Goal: Information Seeking & Learning: Learn about a topic

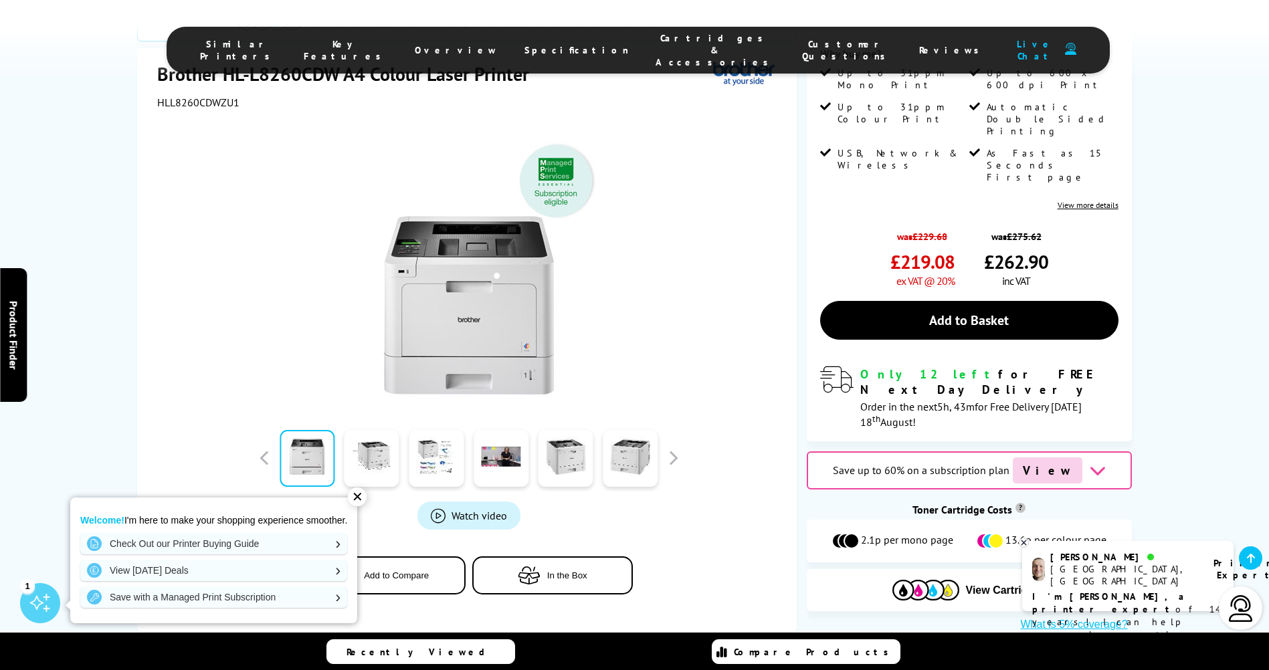
scroll to position [265, 0]
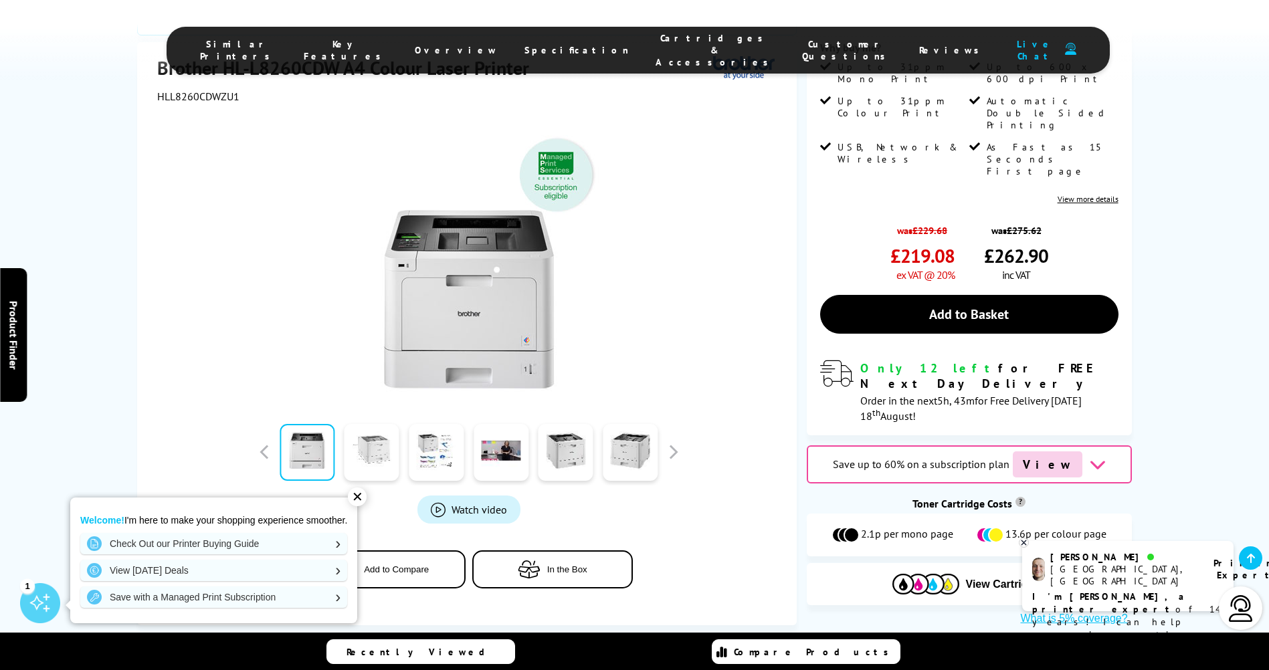
click at [373, 424] on link at bounding box center [372, 452] width 55 height 57
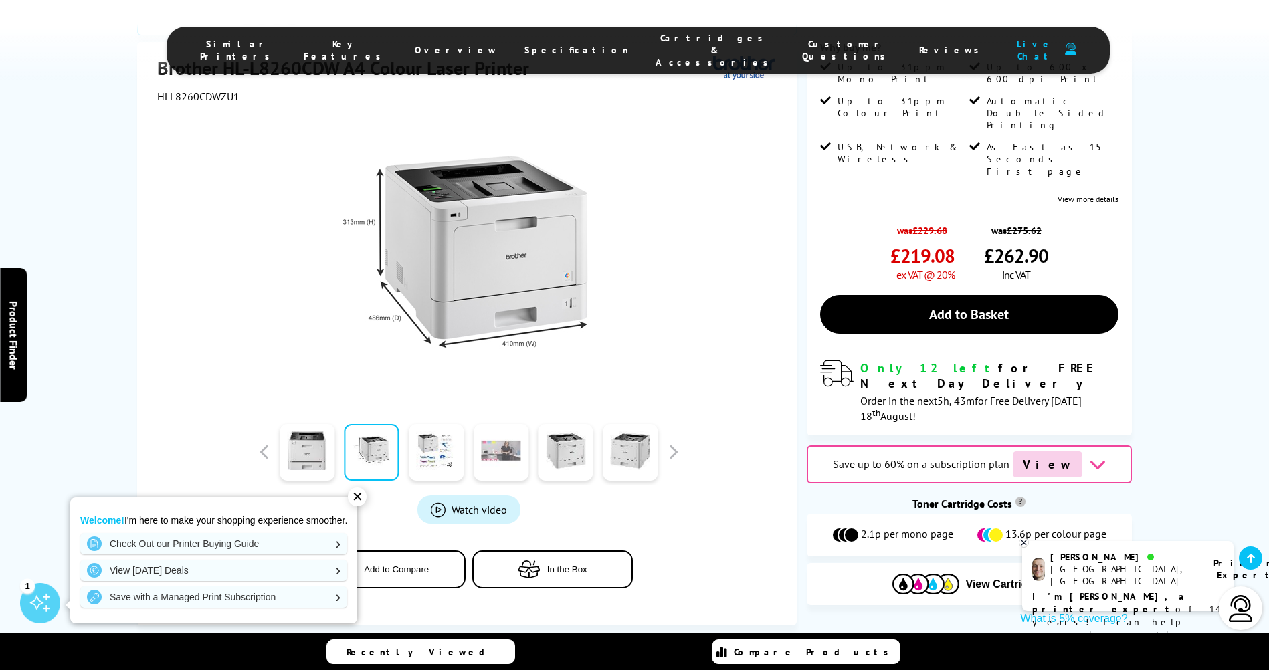
click at [506, 424] on link at bounding box center [501, 452] width 55 height 57
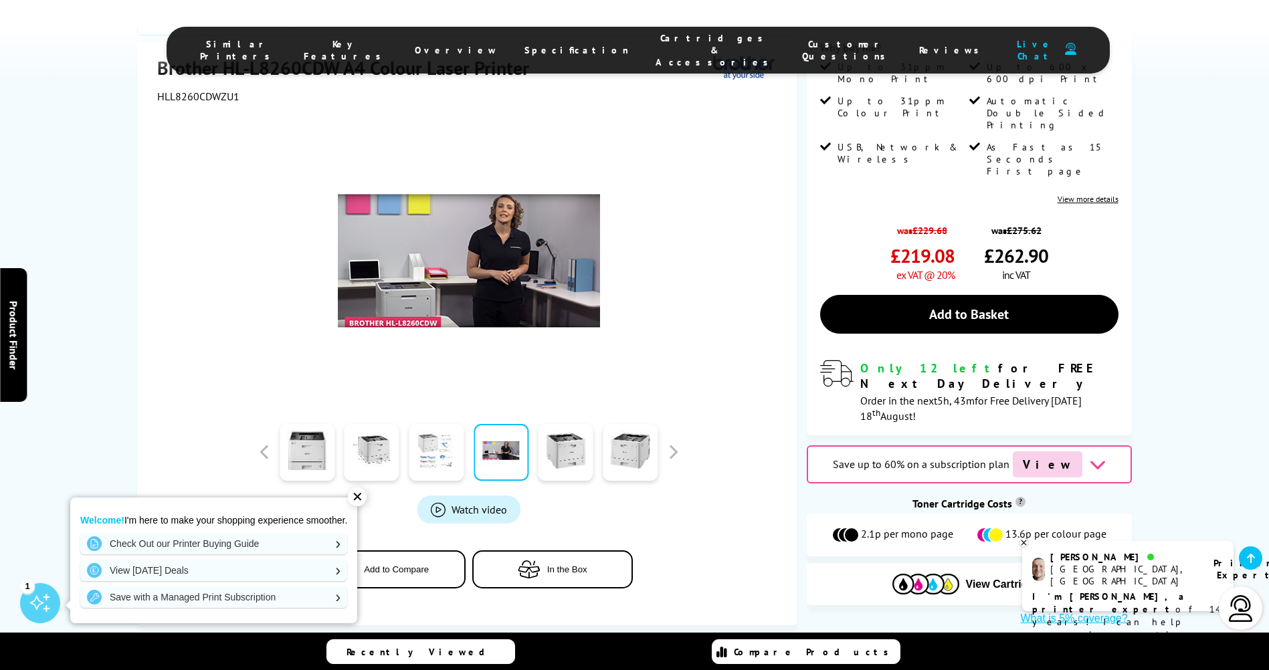
drag, startPoint x: 432, startPoint y: 413, endPoint x: 426, endPoint y: 415, distance: 7.0
click at [431, 424] on link at bounding box center [436, 452] width 55 height 57
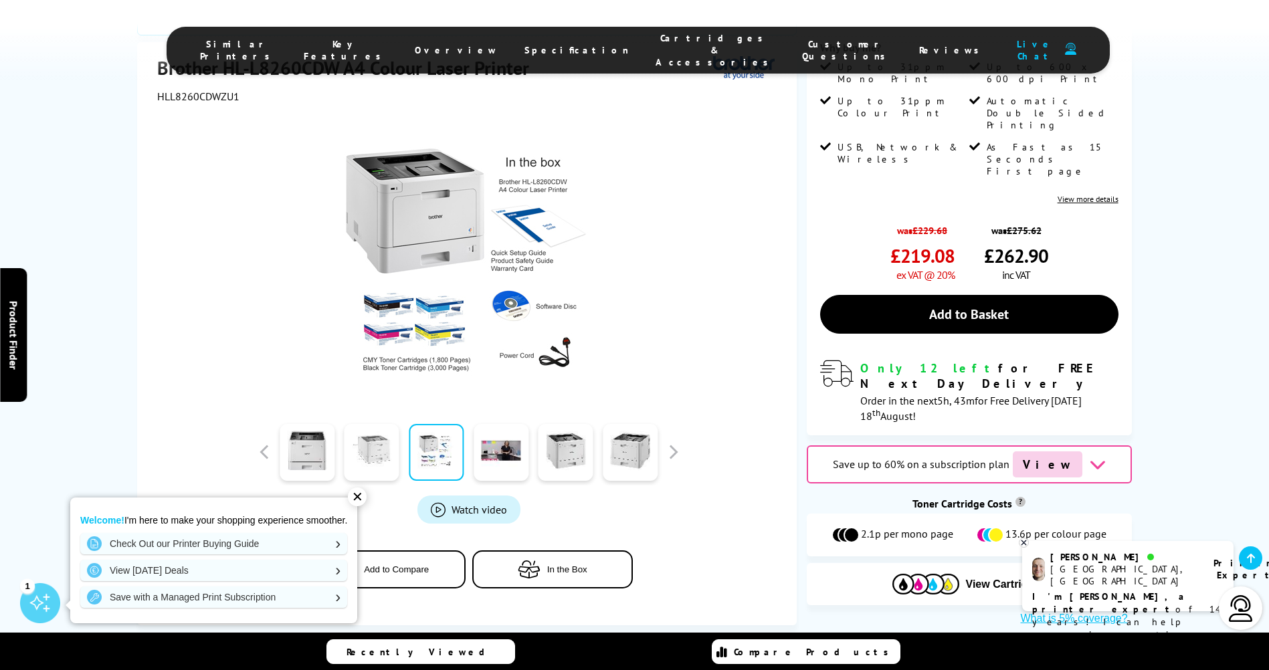
click at [383, 424] on link at bounding box center [372, 452] width 55 height 57
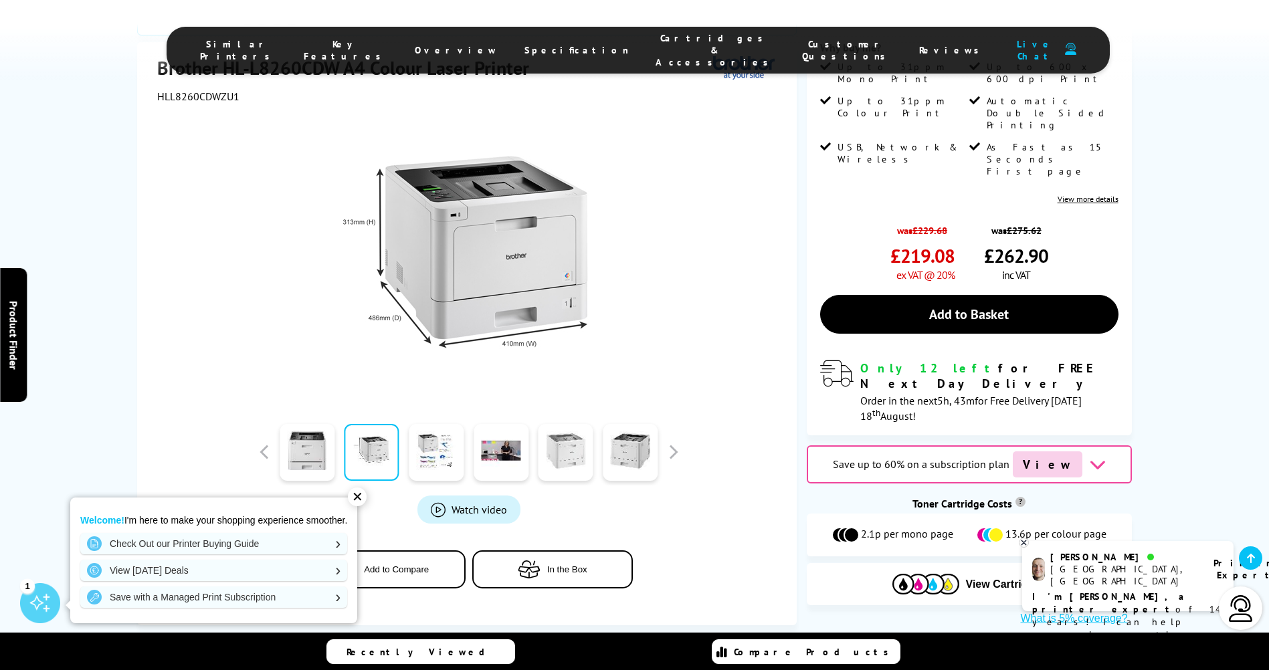
click at [566, 424] on link at bounding box center [566, 452] width 55 height 57
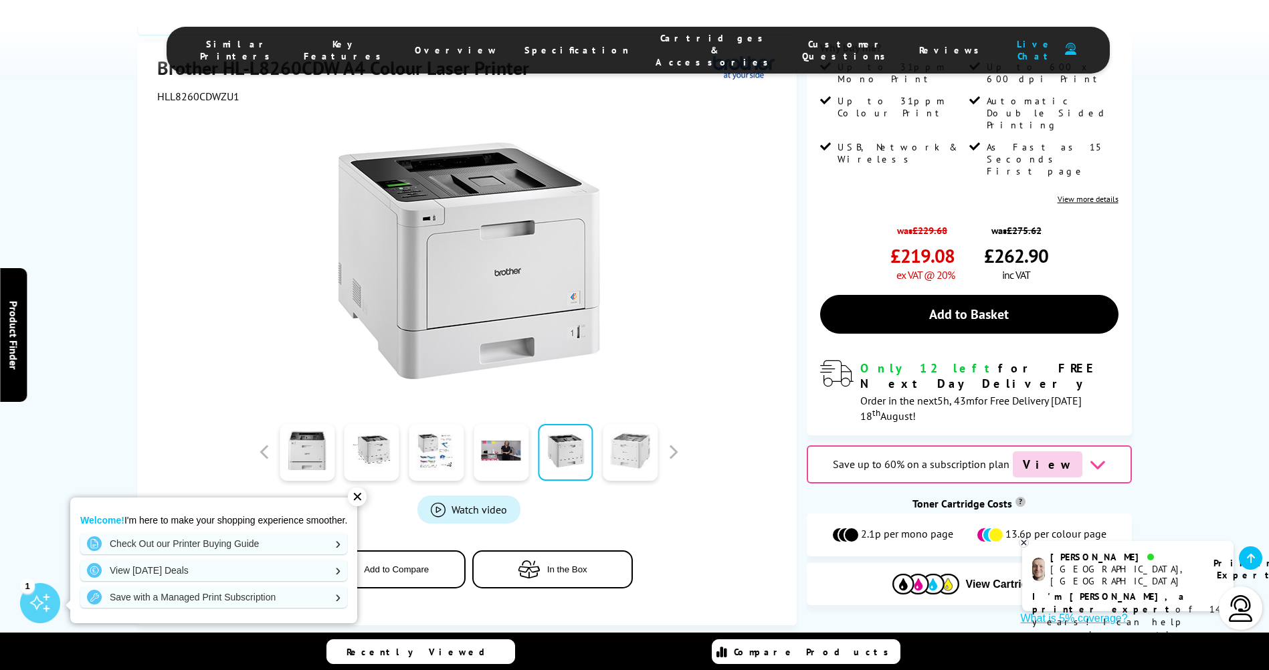
click at [629, 424] on link at bounding box center [630, 452] width 55 height 57
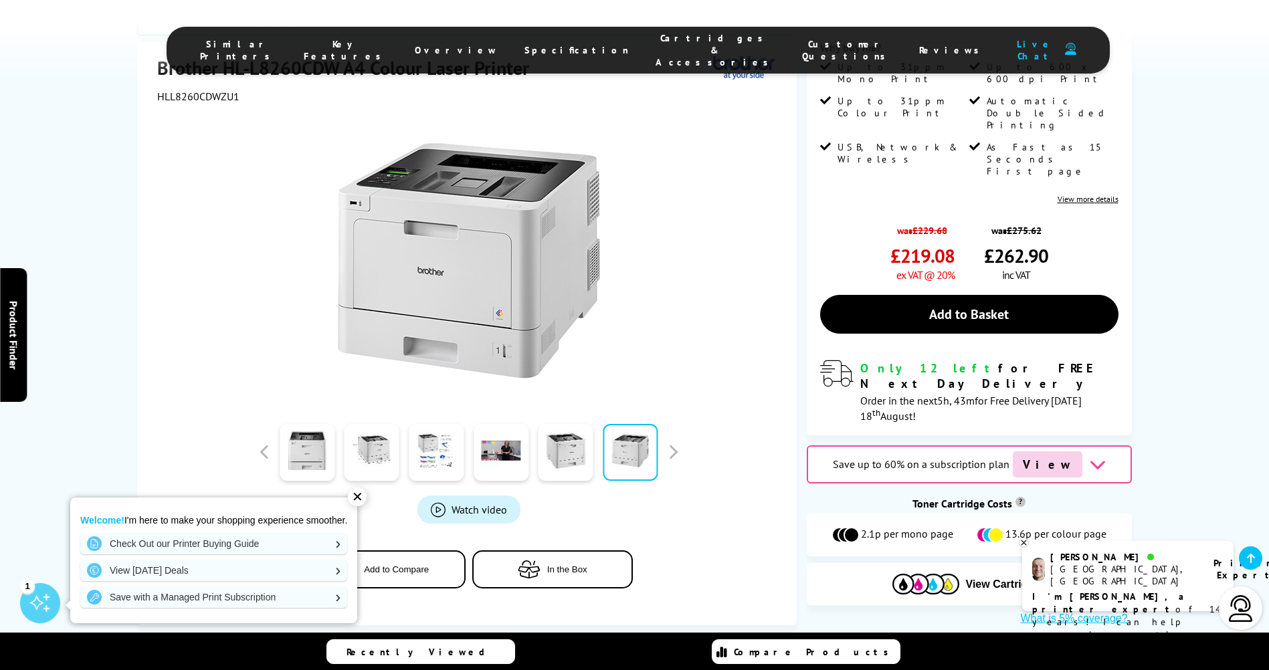
click at [358, 496] on div "✕" at bounding box center [357, 497] width 19 height 19
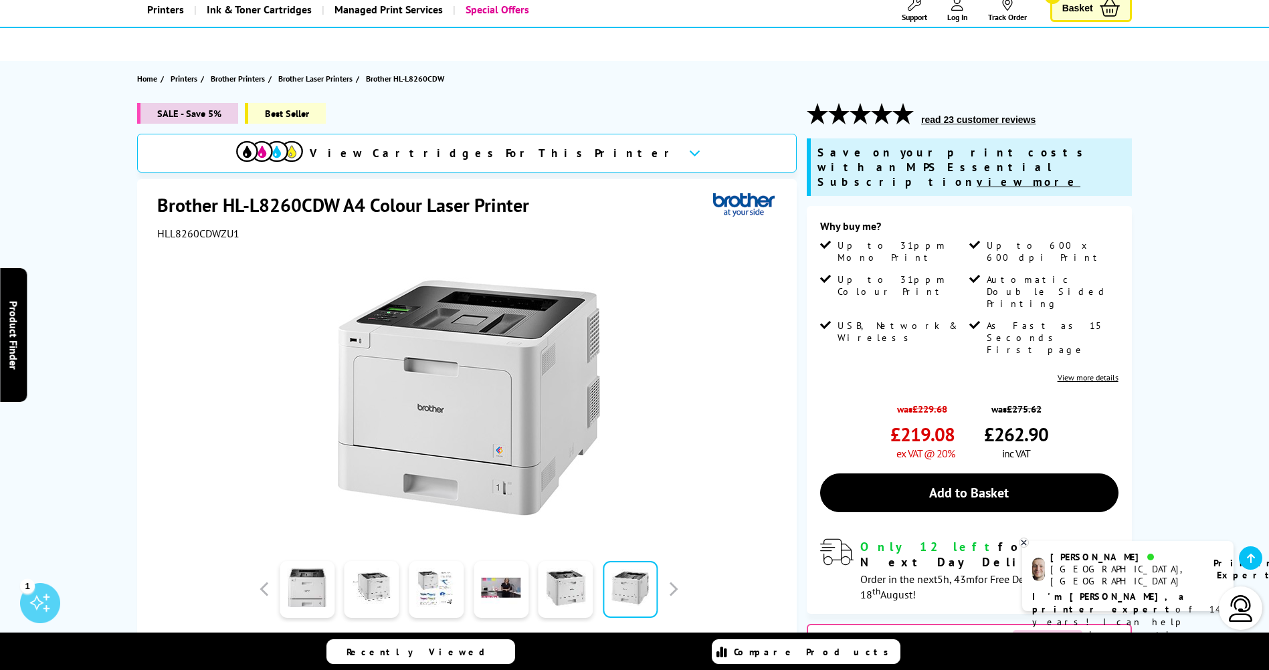
scroll to position [64, 0]
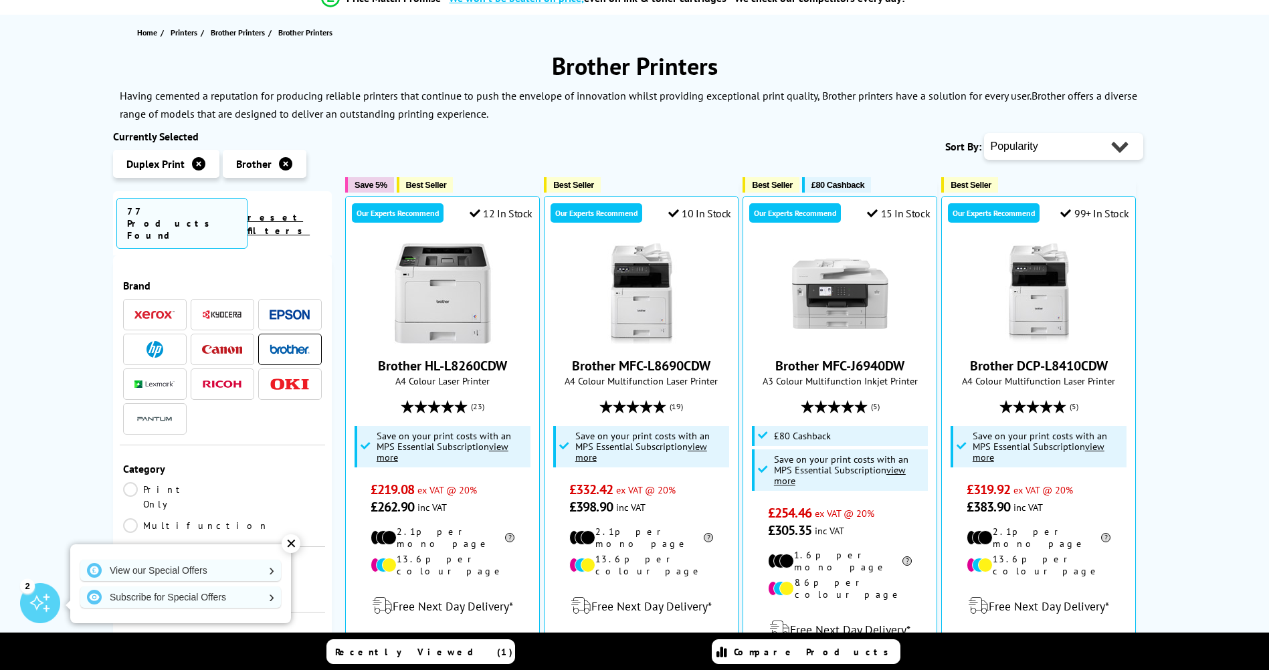
click at [157, 381] on img at bounding box center [154, 385] width 40 height 8
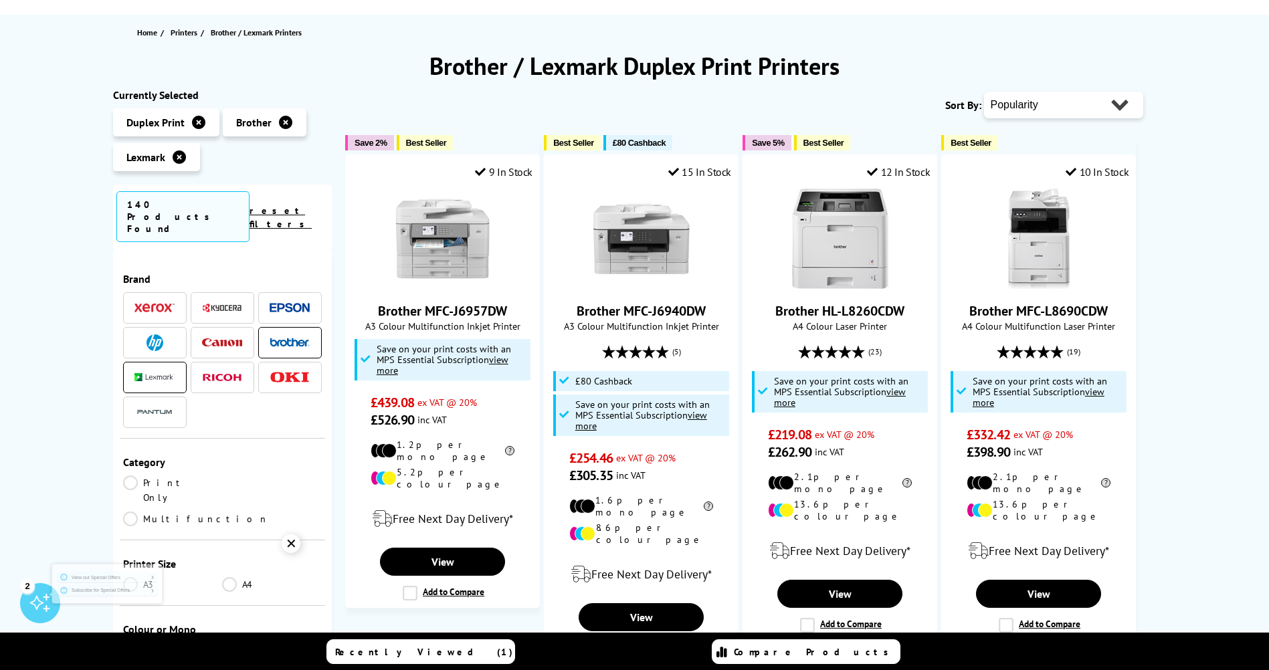
click at [223, 374] on img at bounding box center [222, 377] width 40 height 7
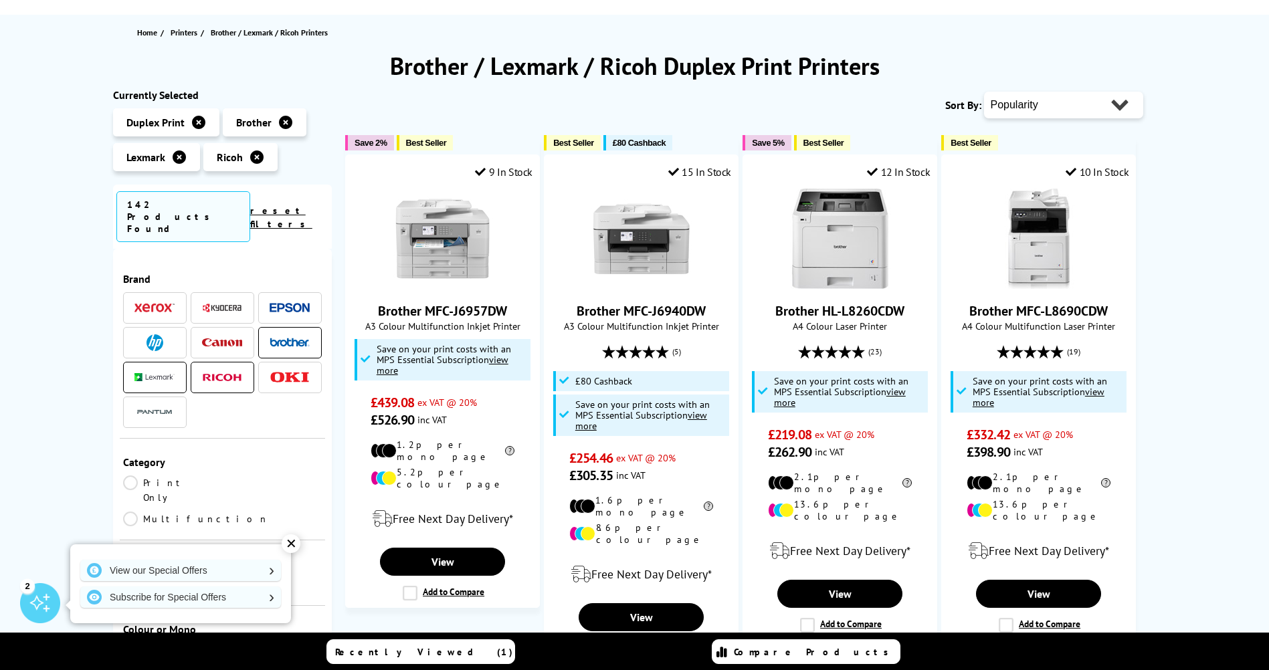
click at [232, 327] on li at bounding box center [223, 342] width 64 height 31
click at [226, 335] on span at bounding box center [222, 343] width 40 height 17
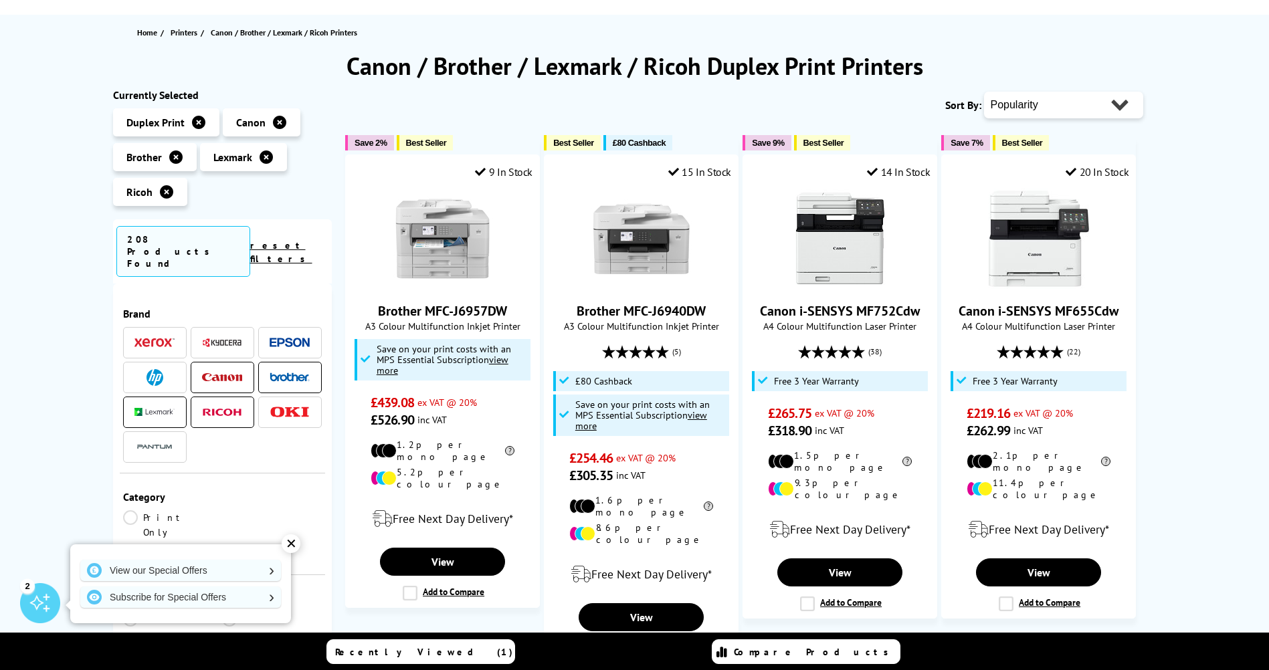
click at [232, 338] on img at bounding box center [222, 343] width 40 height 10
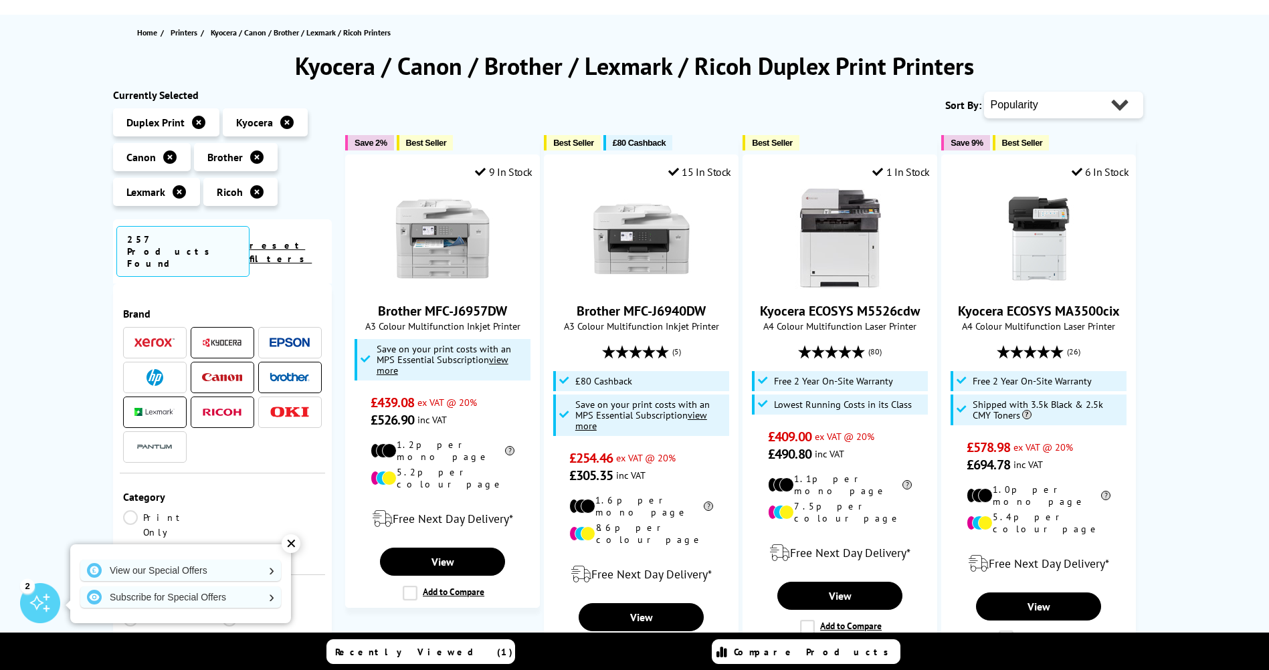
click at [300, 338] on img at bounding box center [290, 343] width 40 height 10
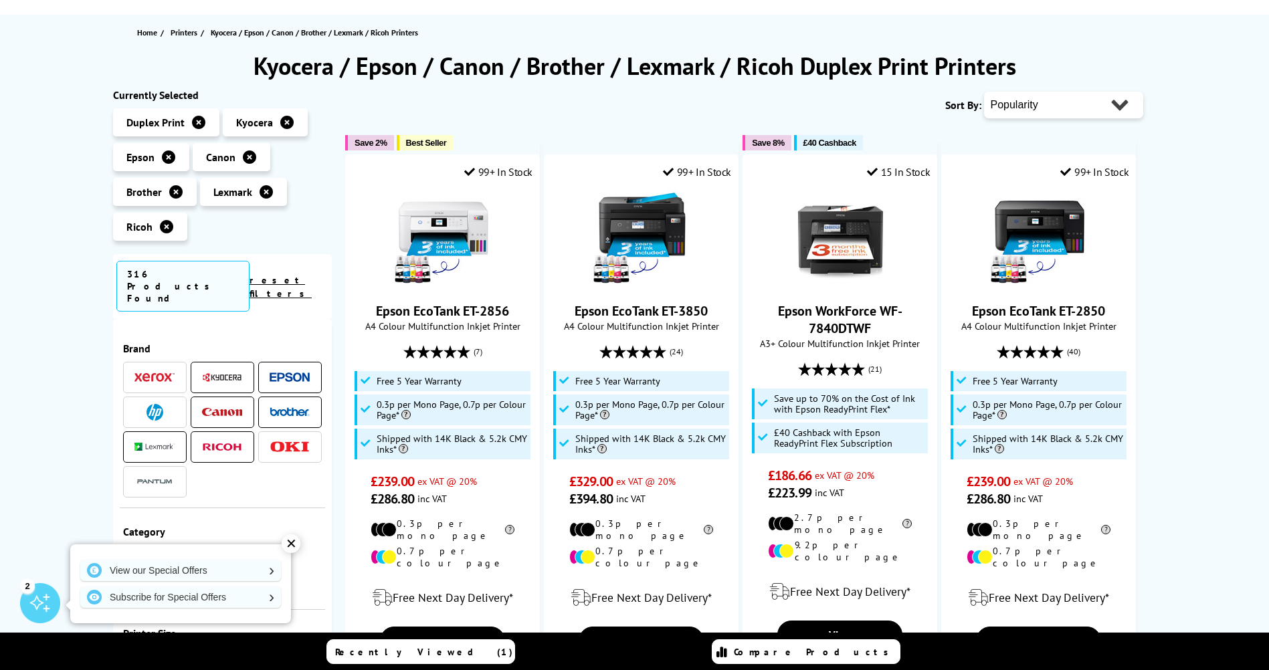
click at [271, 404] on span at bounding box center [290, 412] width 40 height 17
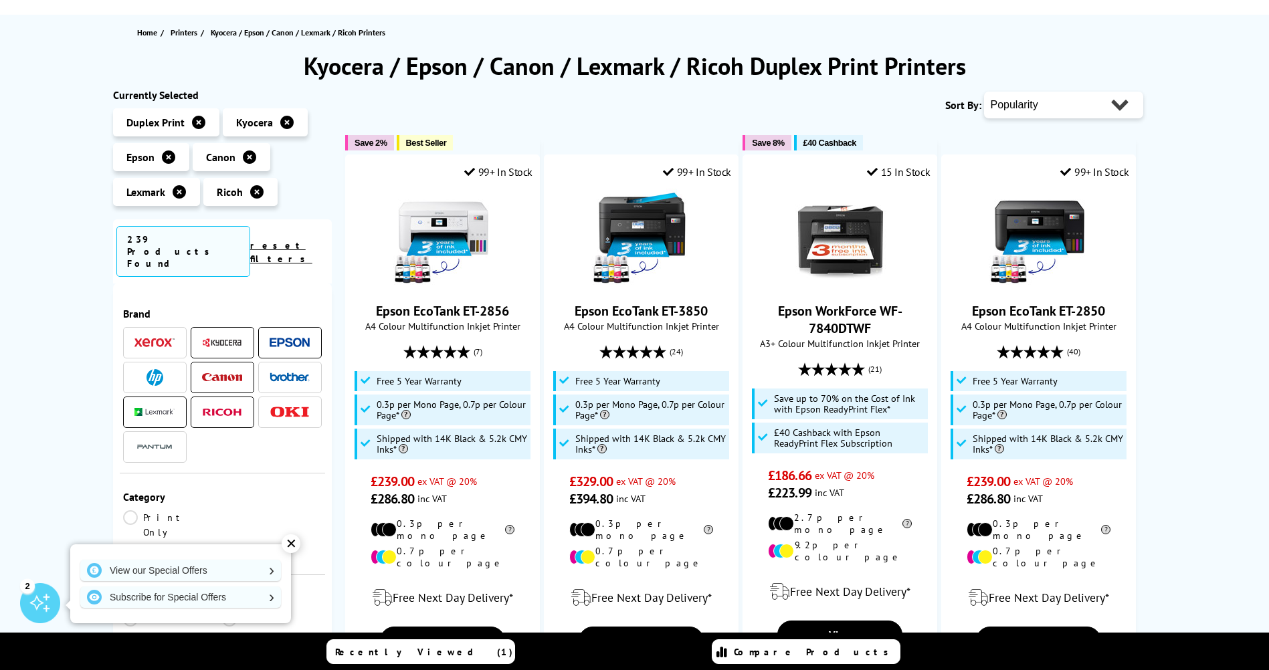
click at [300, 373] on img at bounding box center [290, 377] width 40 height 9
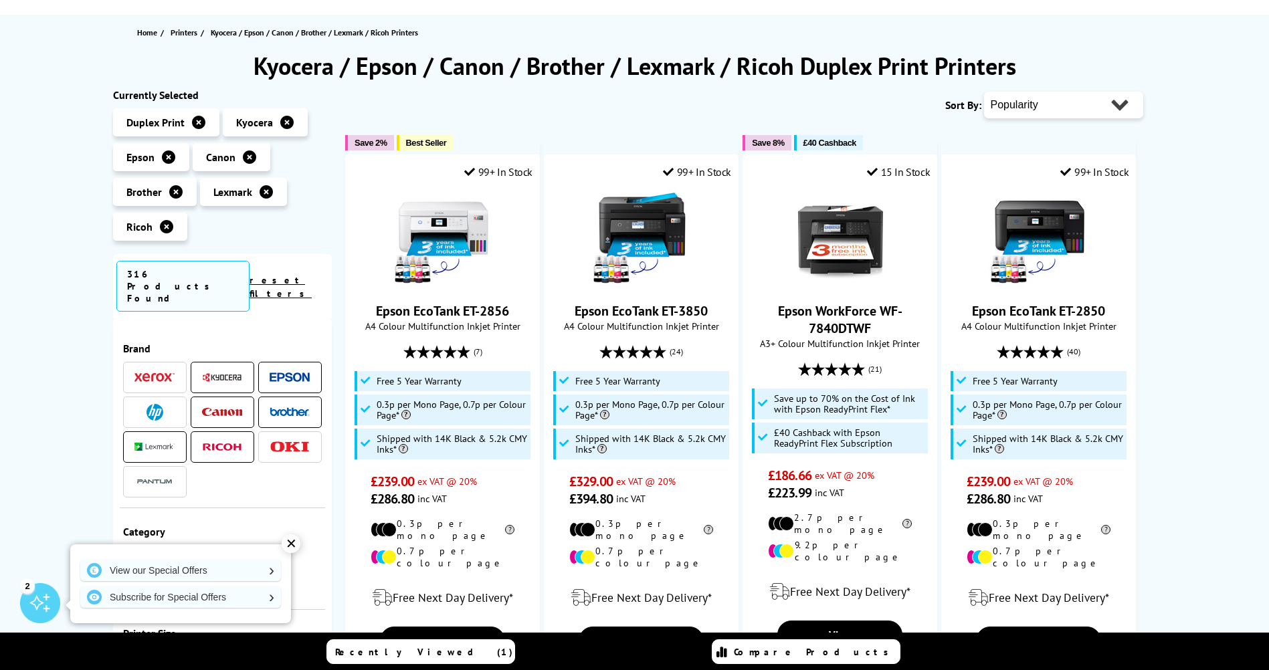
click at [294, 407] on img at bounding box center [290, 411] width 40 height 9
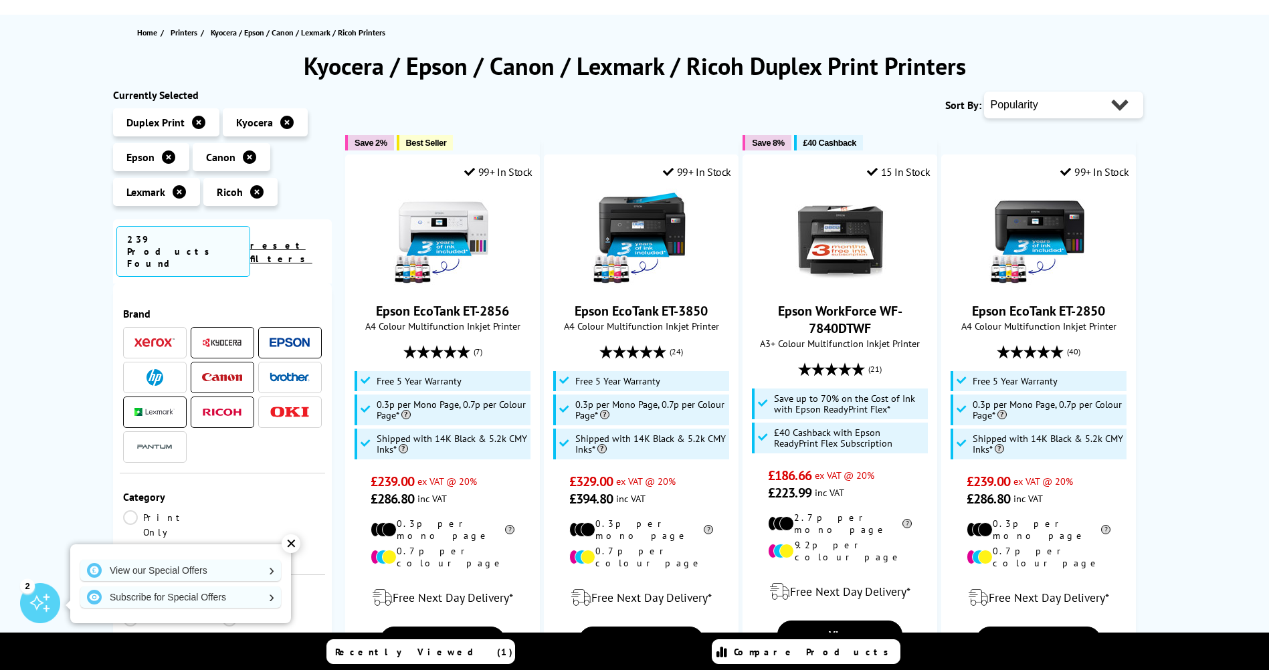
click at [284, 335] on span at bounding box center [290, 343] width 40 height 17
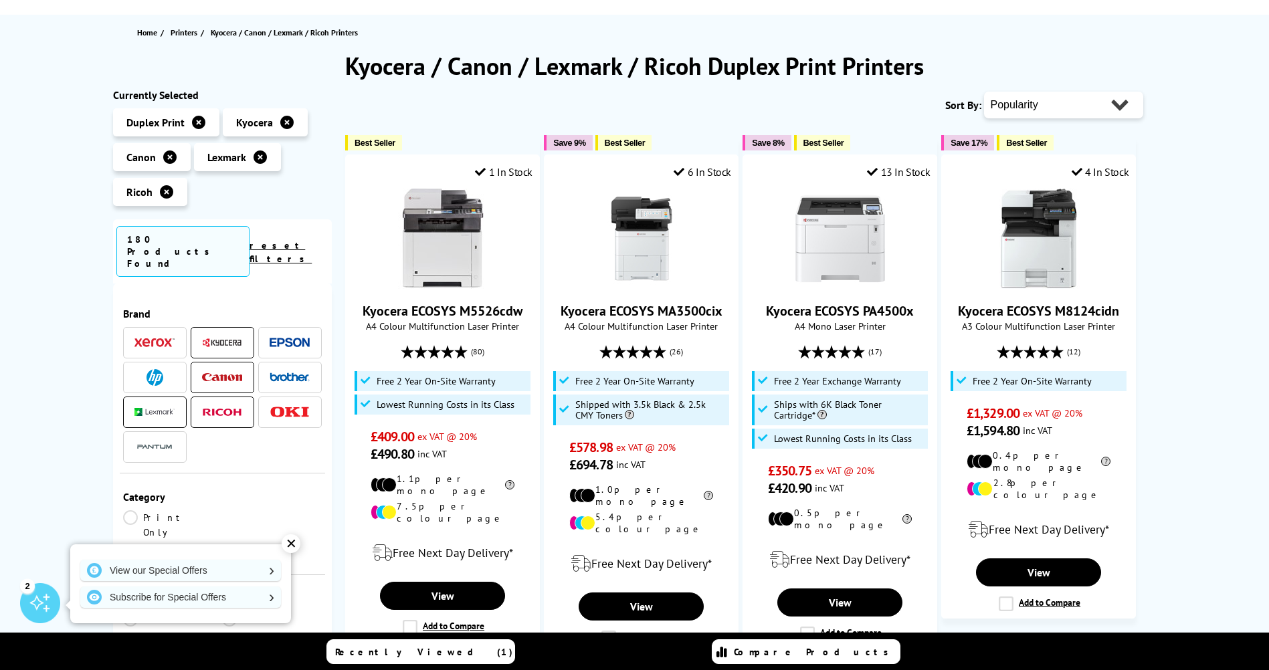
click at [232, 373] on img at bounding box center [222, 377] width 40 height 9
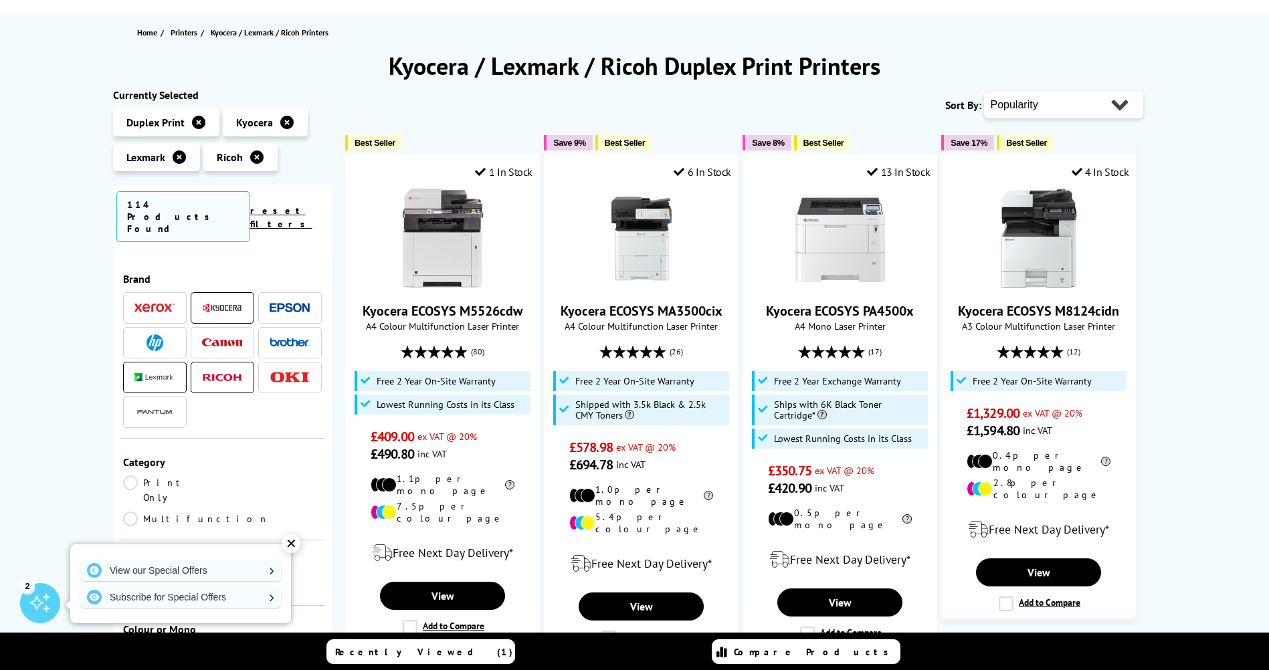
click at [220, 388] on ul at bounding box center [222, 361] width 199 height 139
click at [219, 362] on li at bounding box center [223, 377] width 64 height 31
click at [157, 373] on img at bounding box center [154, 377] width 40 height 8
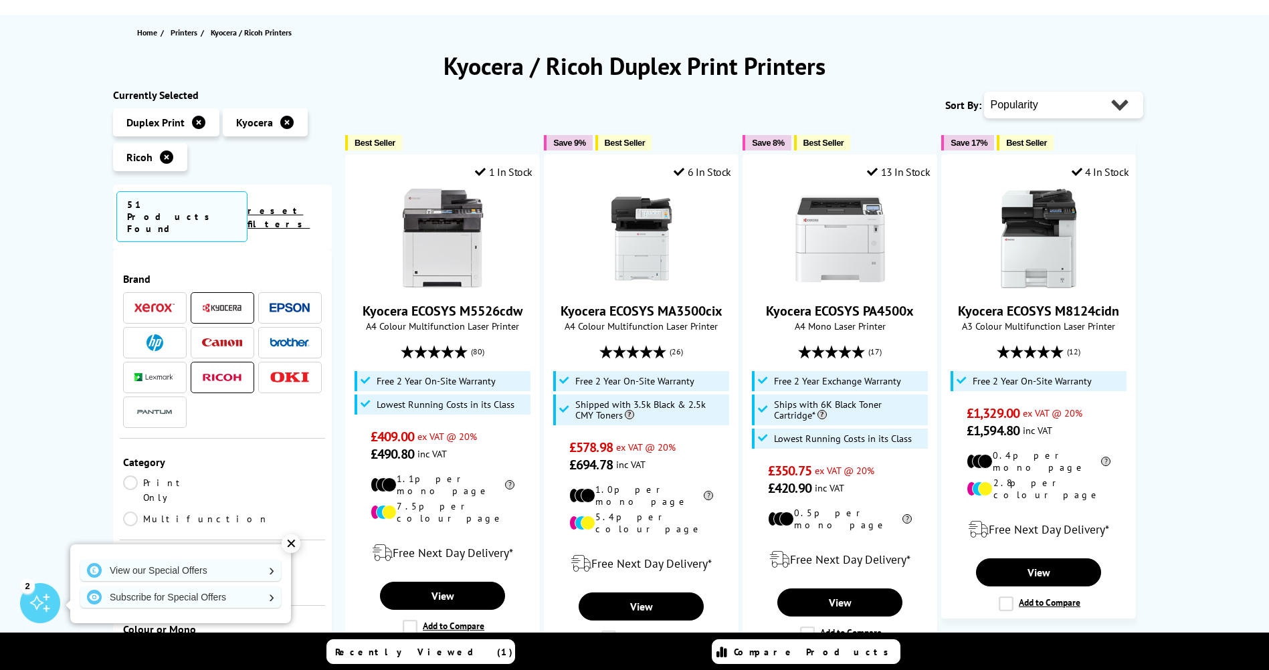
click at [222, 292] on li at bounding box center [223, 307] width 64 height 31
click at [207, 303] on img at bounding box center [222, 308] width 40 height 10
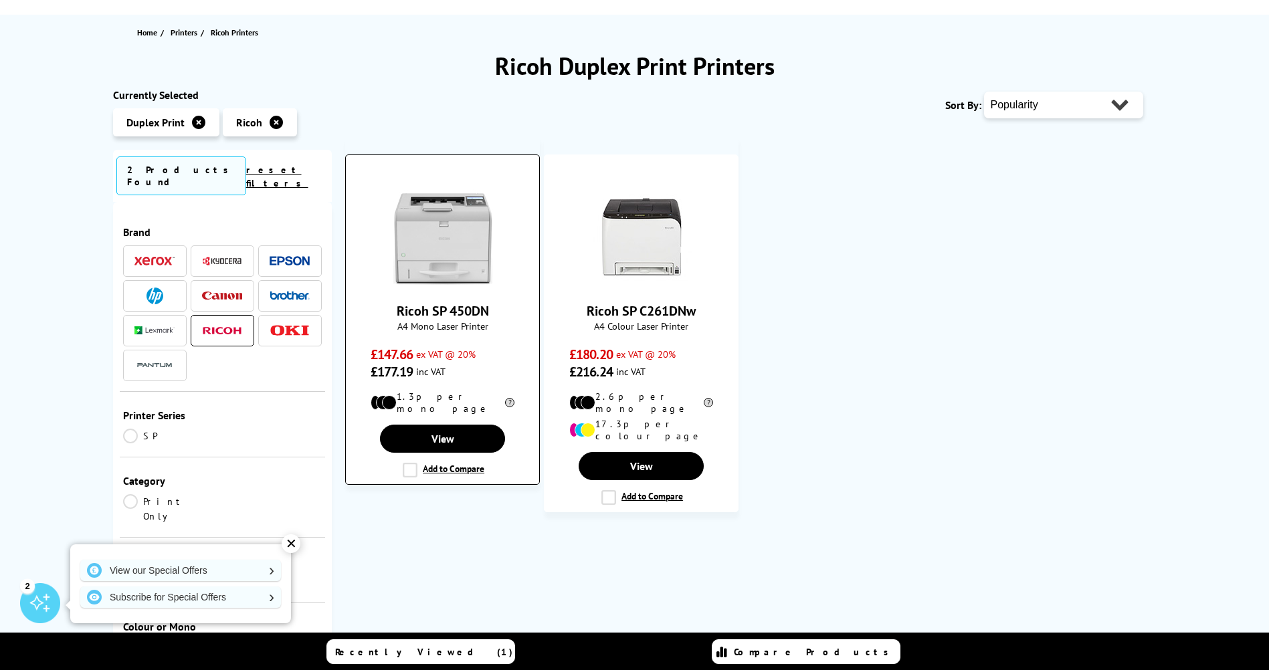
click at [461, 240] on img at bounding box center [443, 239] width 100 height 100
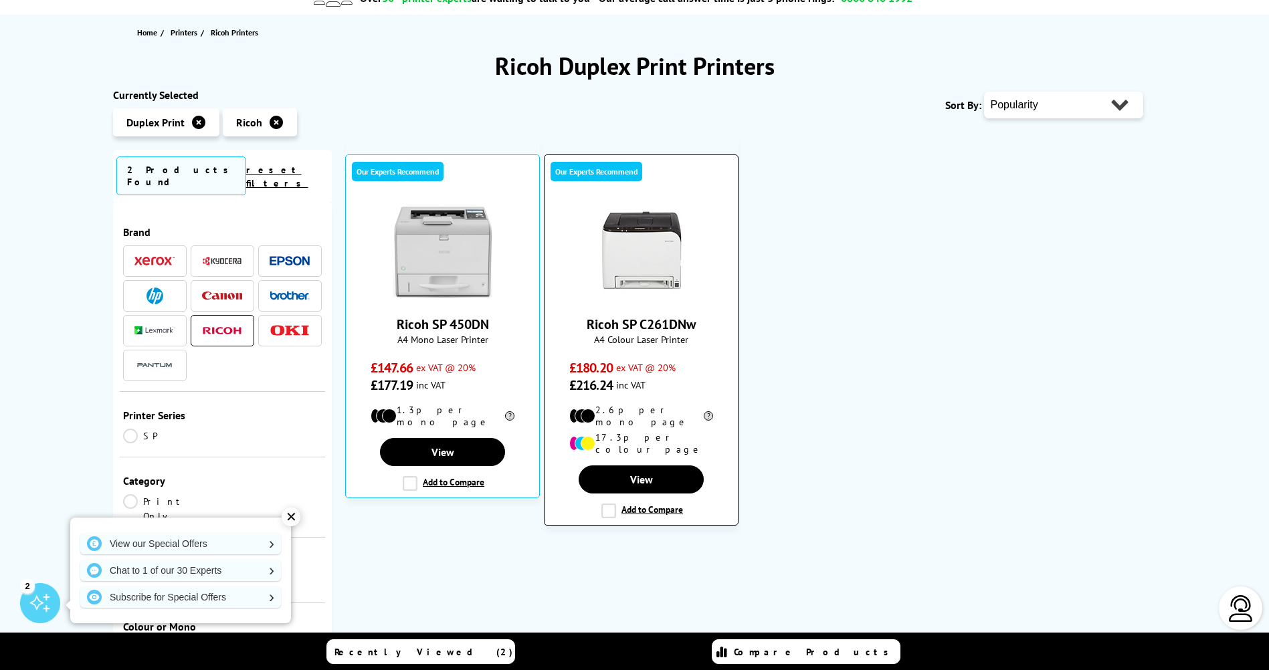
click at [646, 260] on img at bounding box center [641, 252] width 100 height 100
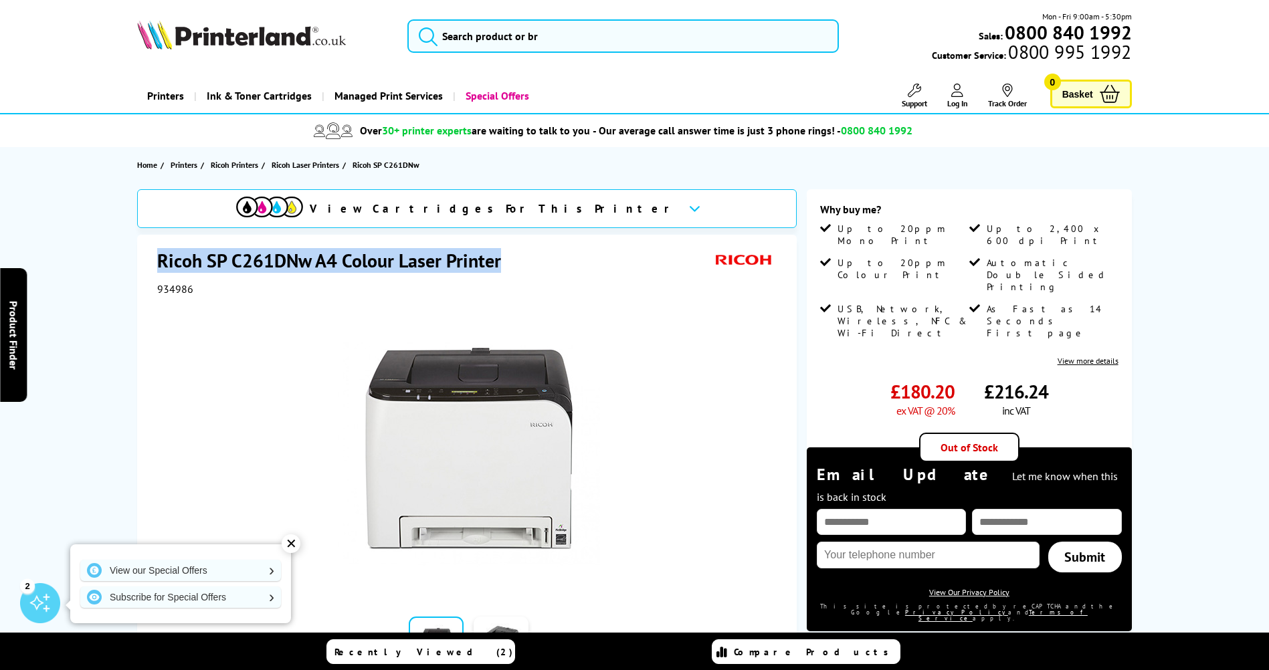
drag, startPoint x: 507, startPoint y: 262, endPoint x: 150, endPoint y: 259, distance: 357.3
click at [150, 259] on div "Ricoh SP C261DNw A4 Colour Laser Printer 934986 Add to Compare In the Box" at bounding box center [467, 507] width 660 height 545
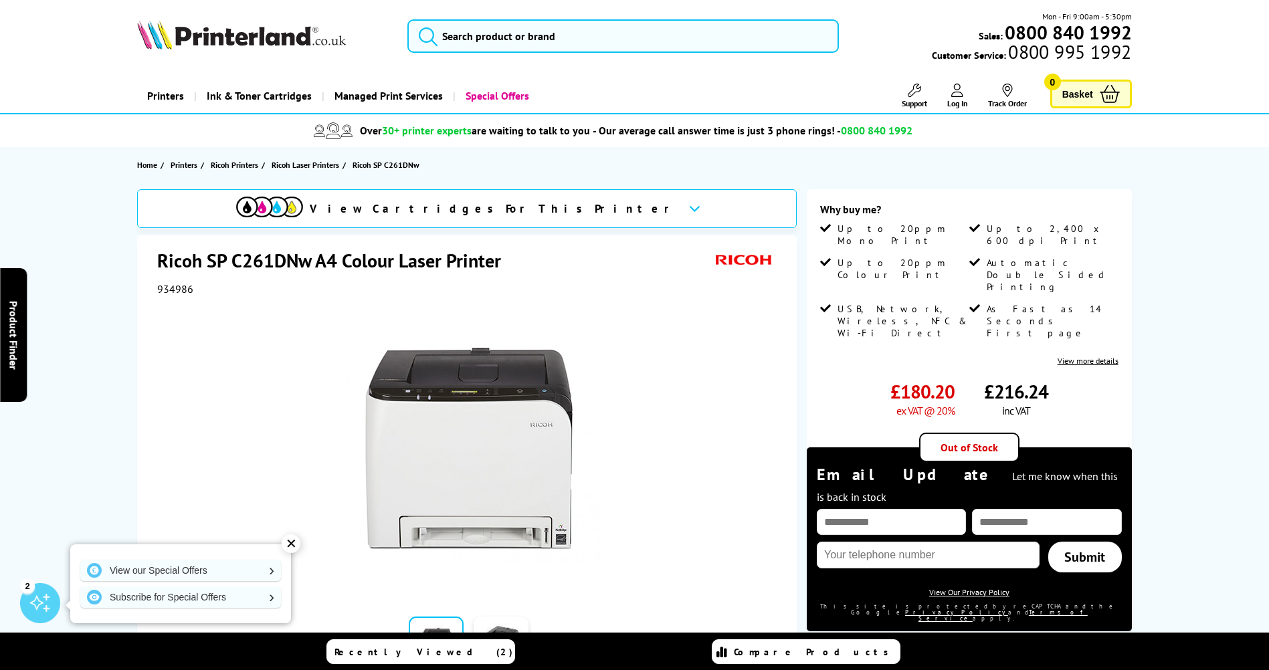
click at [298, 372] on div at bounding box center [468, 447] width 623 height 302
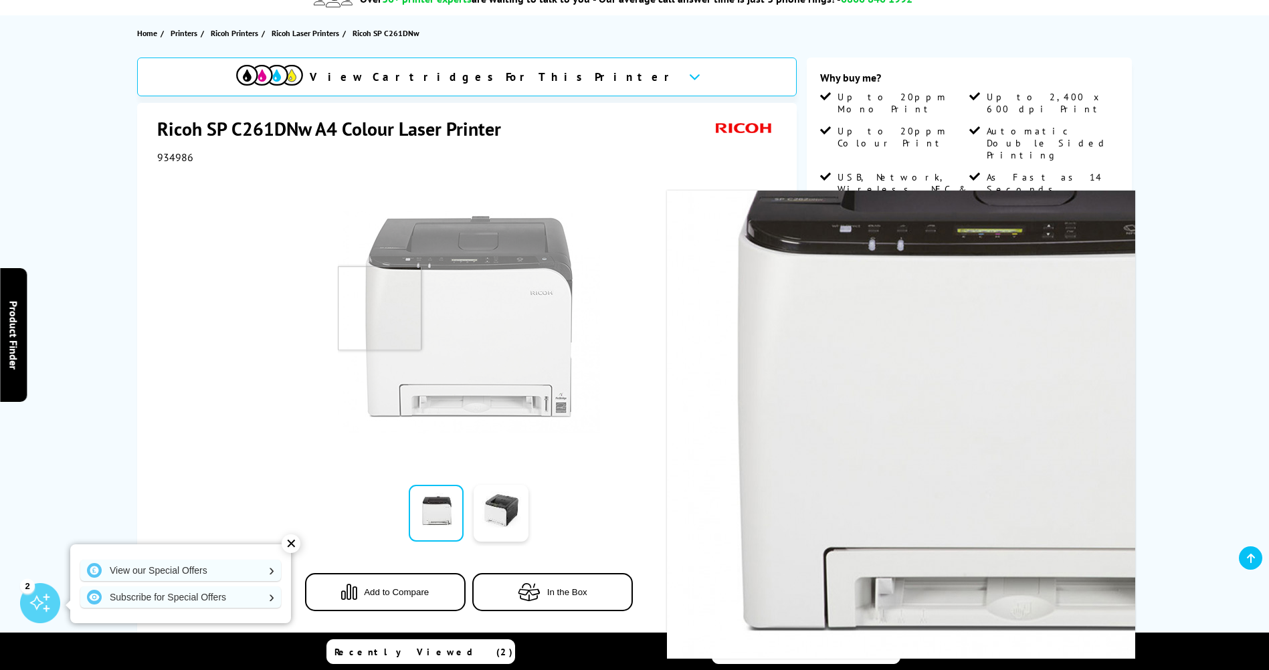
scroll to position [134, 0]
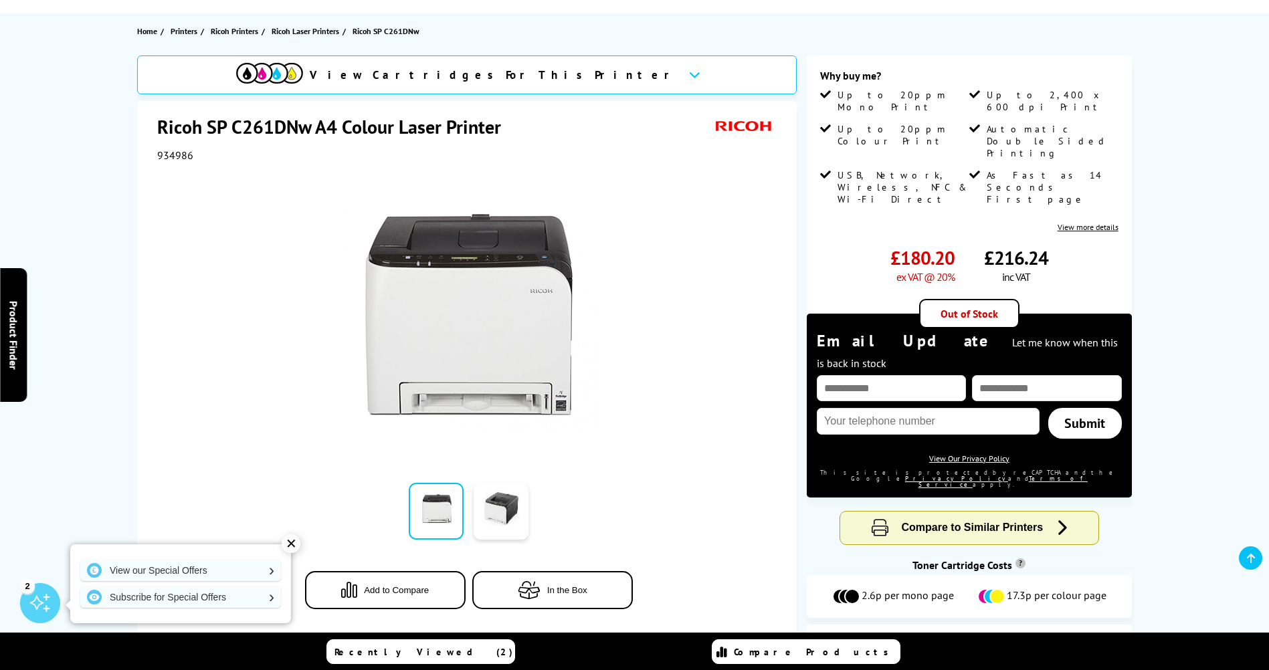
click at [213, 342] on div at bounding box center [468, 313] width 623 height 302
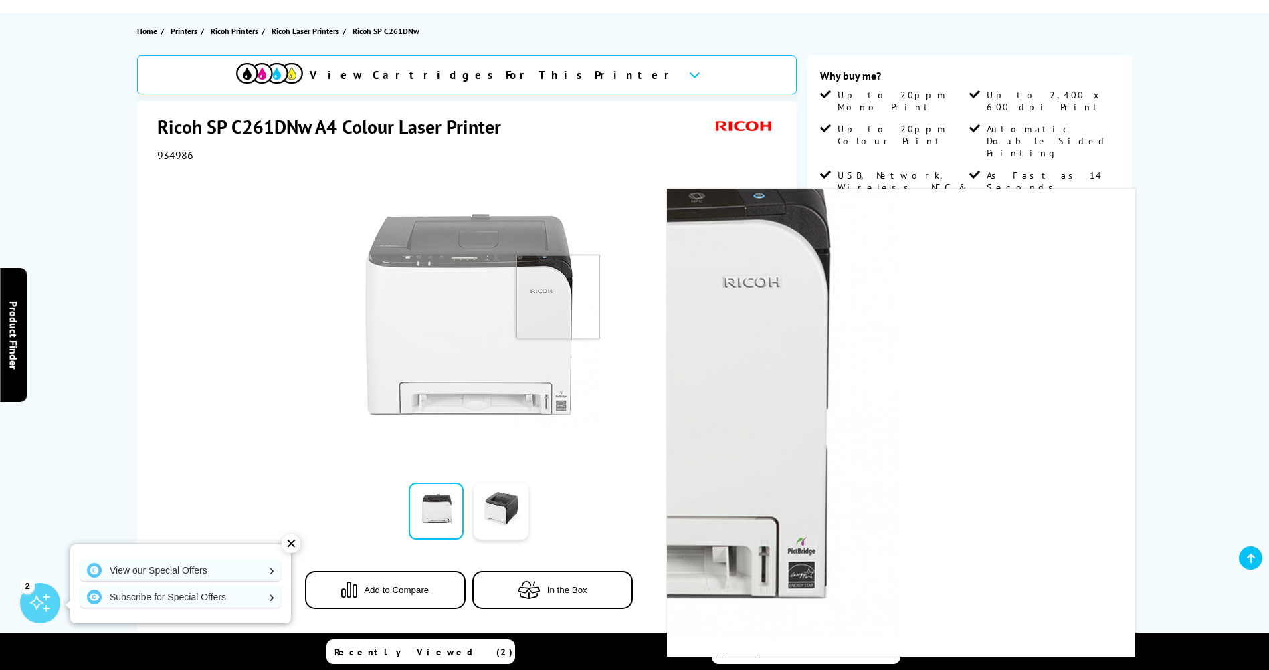
click at [677, 313] on div at bounding box center [468, 313] width 623 height 302
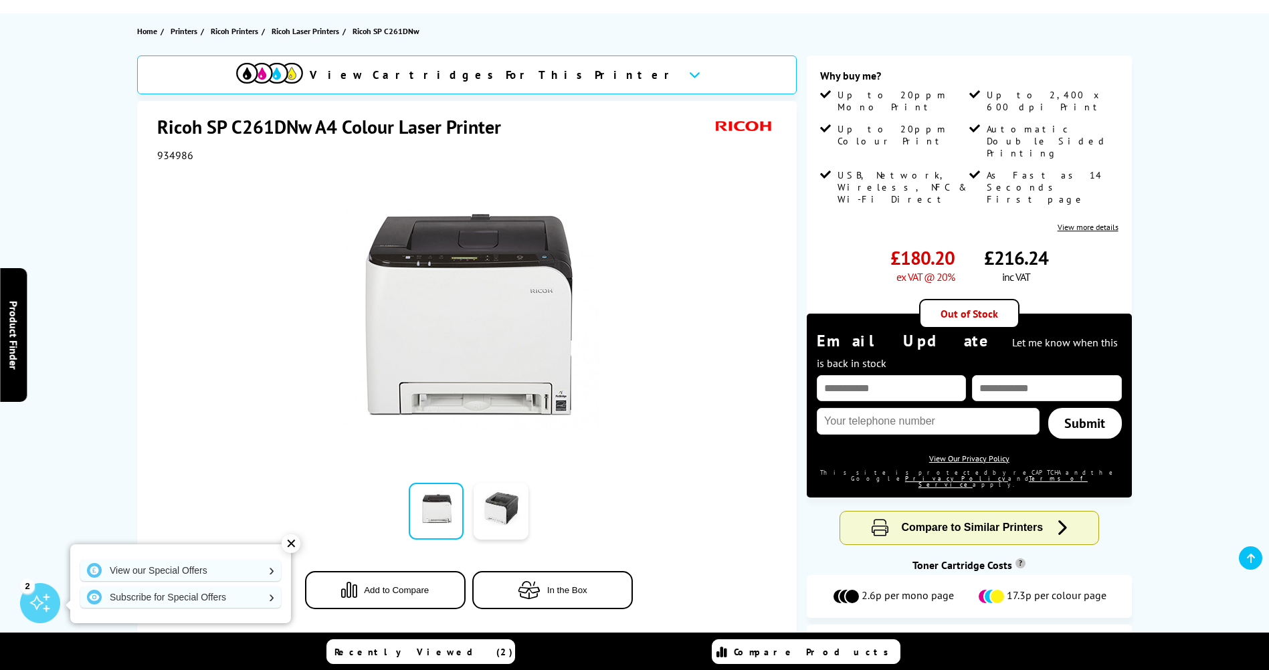
click at [113, 286] on div "View Cartridges For This Printer Ricoh SP C261DNw A4 Colour Laser Printer 93498…" at bounding box center [635, 372] width 1070 height 632
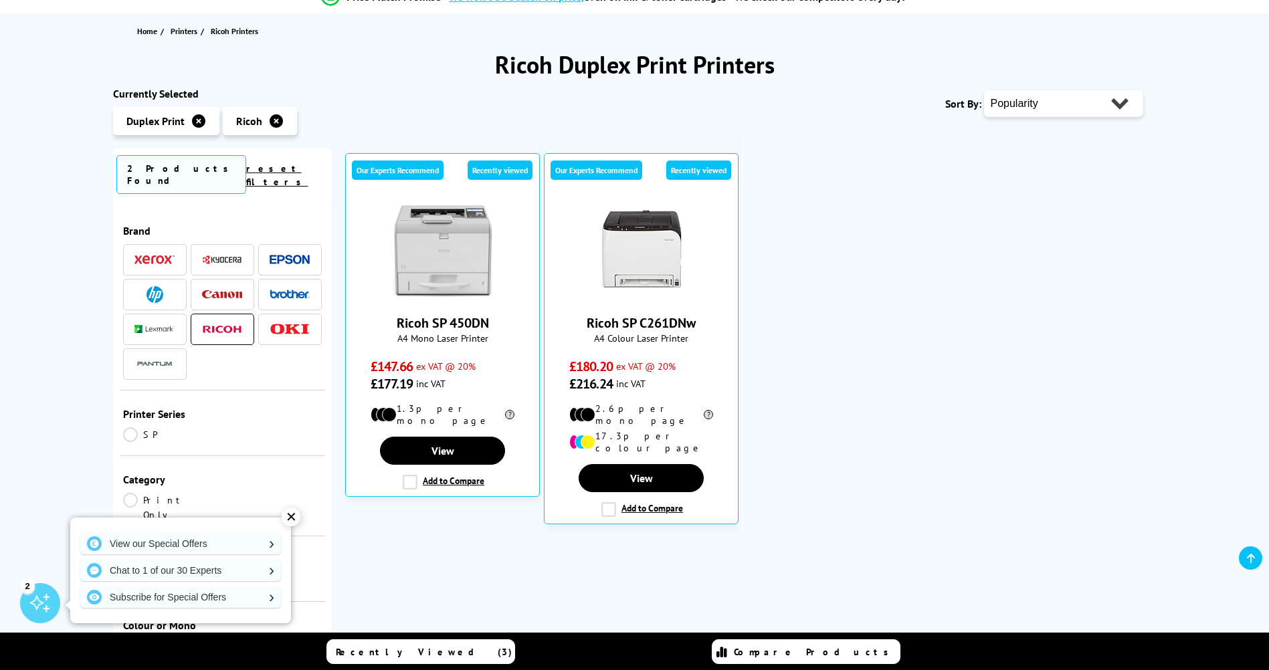
scroll to position [134, 0]
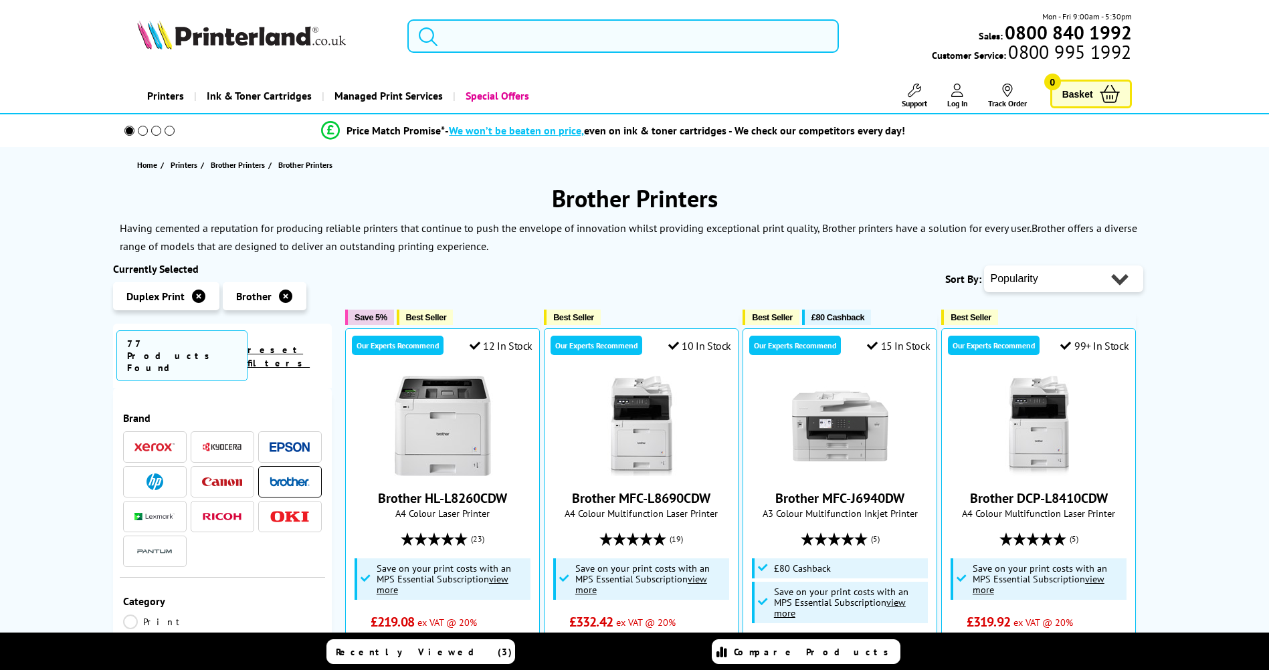
scroll to position [132, 0]
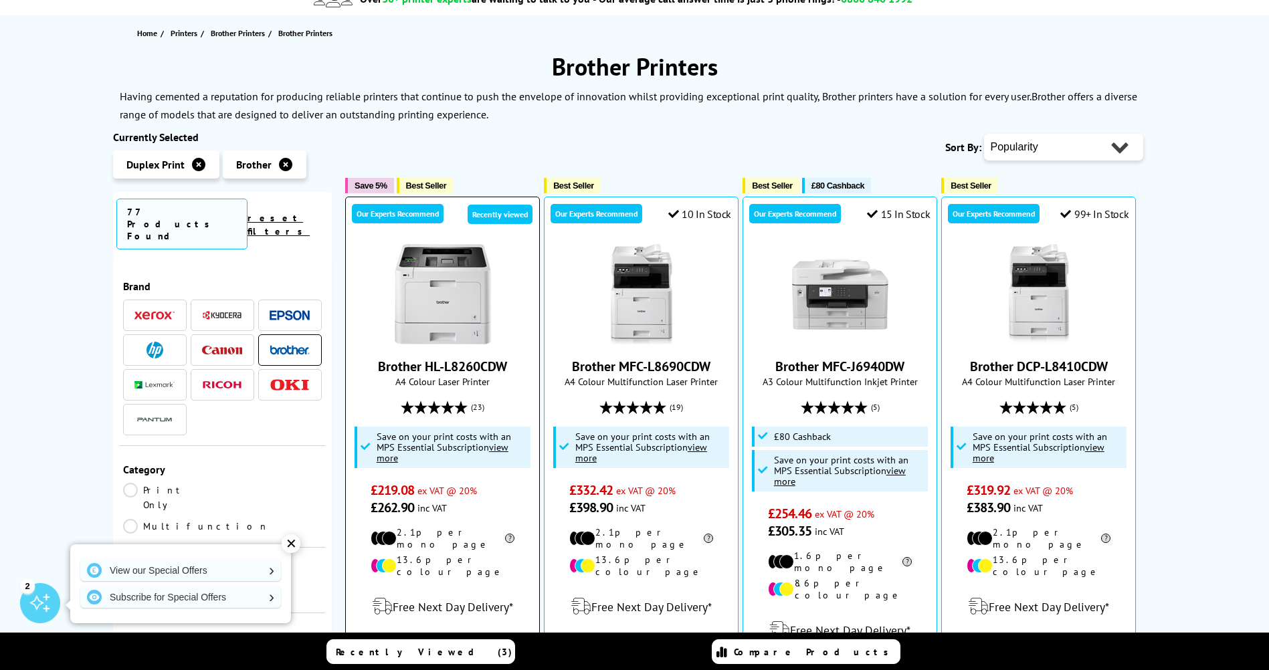
scroll to position [134, 0]
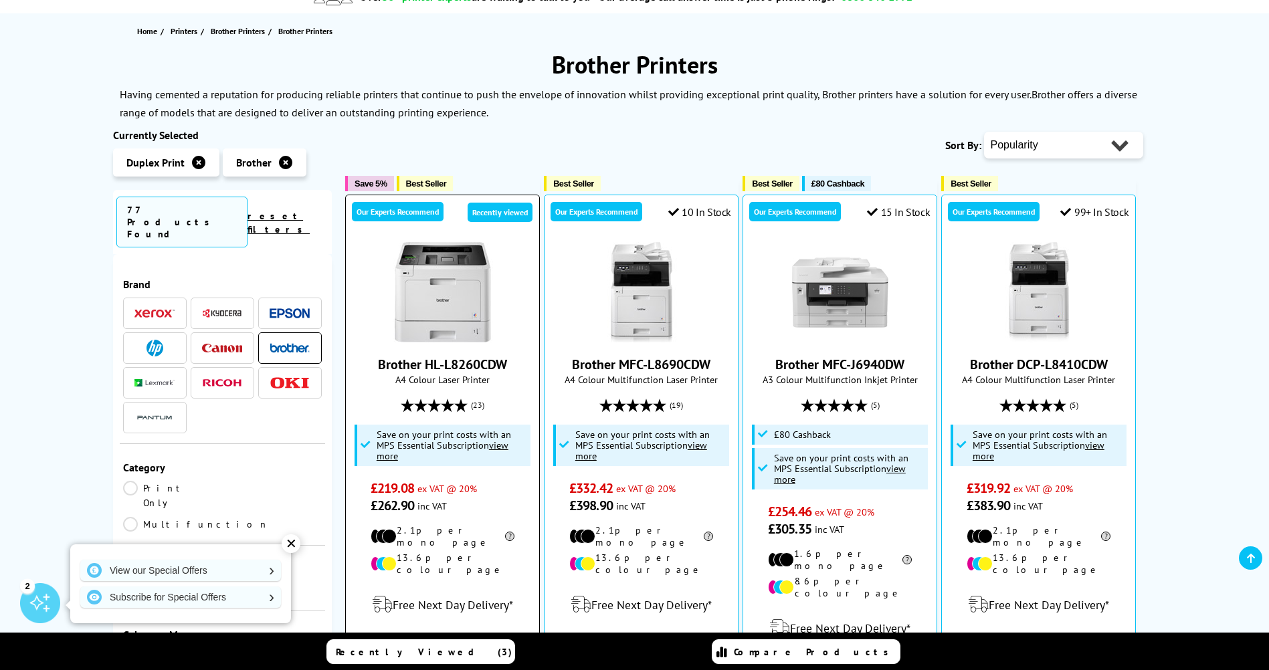
click at [466, 311] on img at bounding box center [443, 292] width 100 height 100
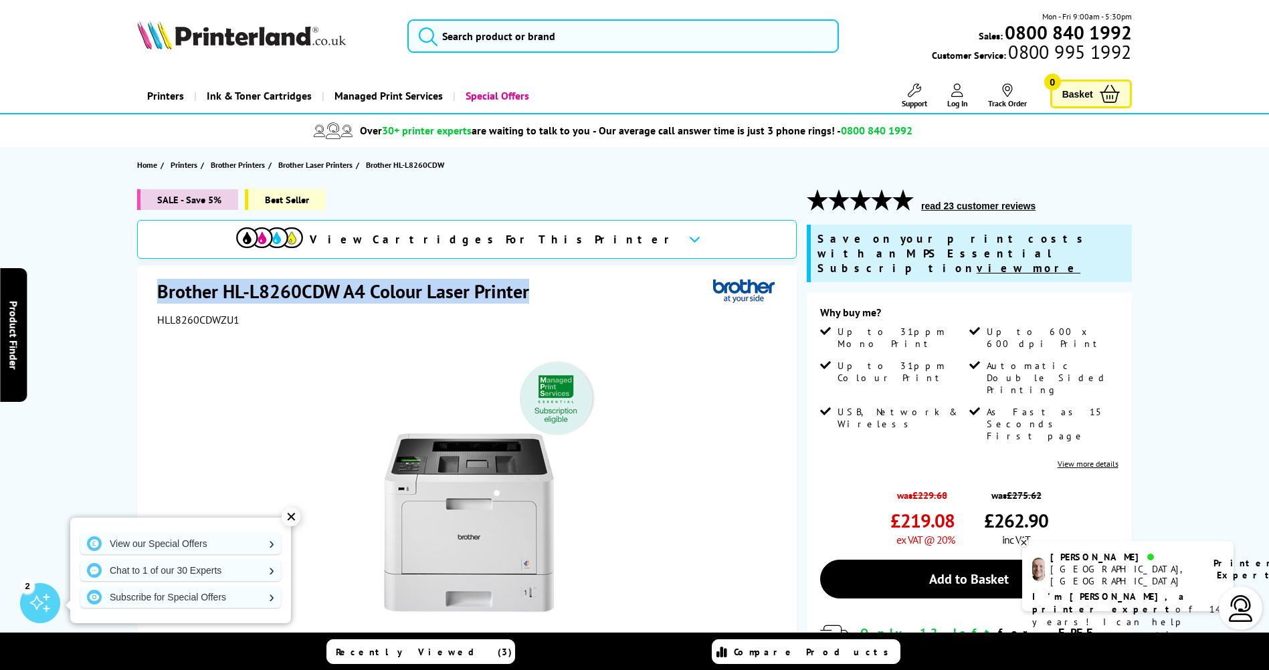
drag, startPoint x: 157, startPoint y: 286, endPoint x: 539, endPoint y: 301, distance: 383.0
click at [539, 301] on div "Brother HL-L8260CDW A4 Colour Laser Printer HLL8260CDWZU1 Watch video Add to Co…" at bounding box center [467, 557] width 660 height 583
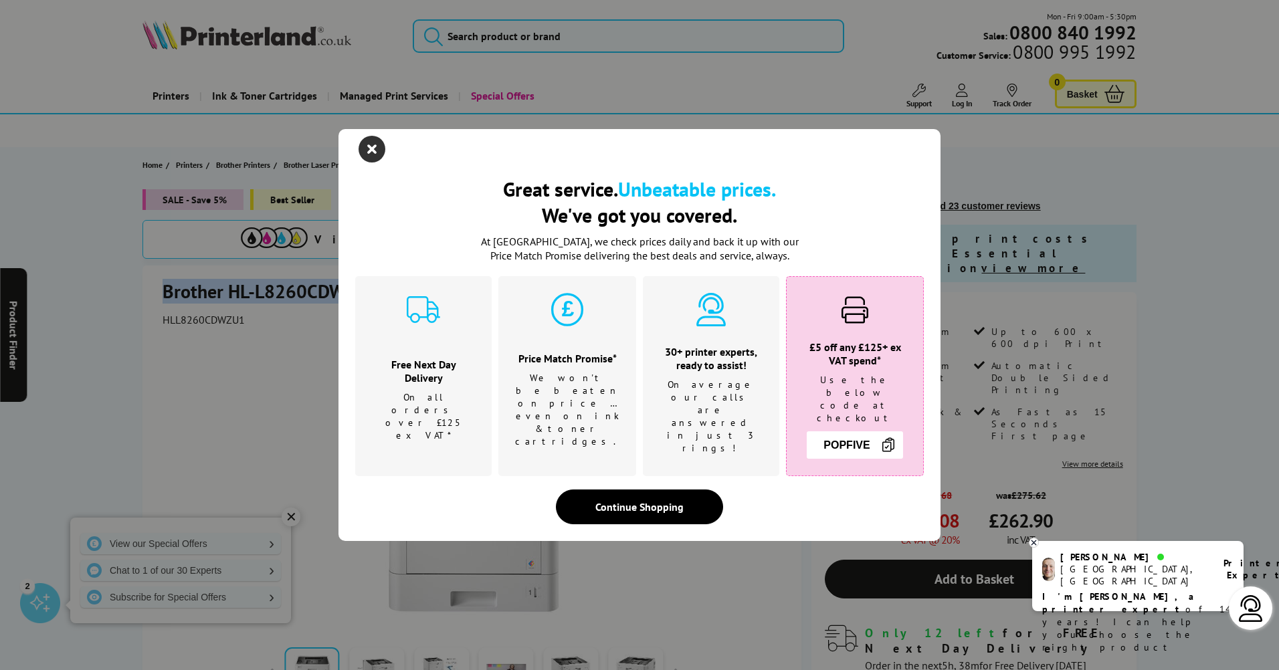
click at [375, 154] on icon "close modal" at bounding box center [372, 149] width 27 height 27
